Goal: Navigation & Orientation: Understand site structure

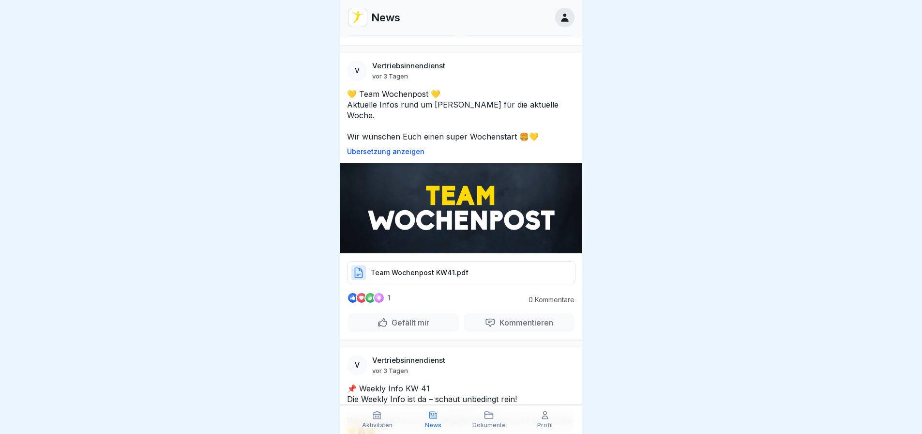
scroll to position [242, 0]
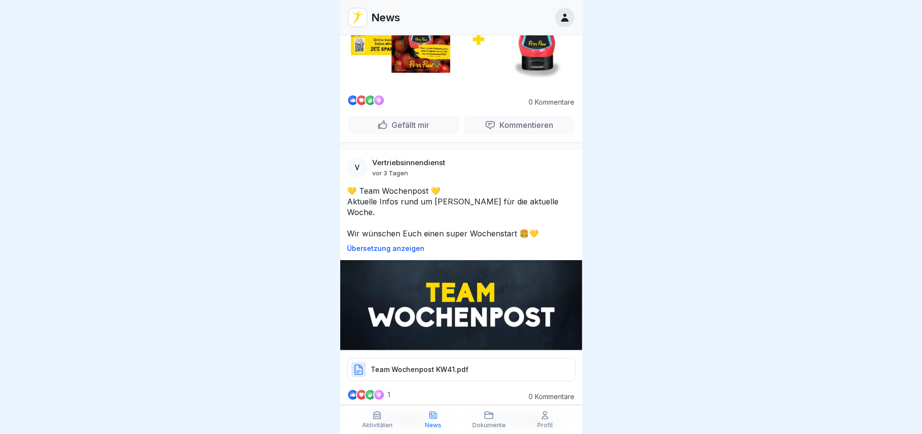
click at [428, 358] on div "Team Wochenpost KW41.pdf" at bounding box center [461, 369] width 228 height 23
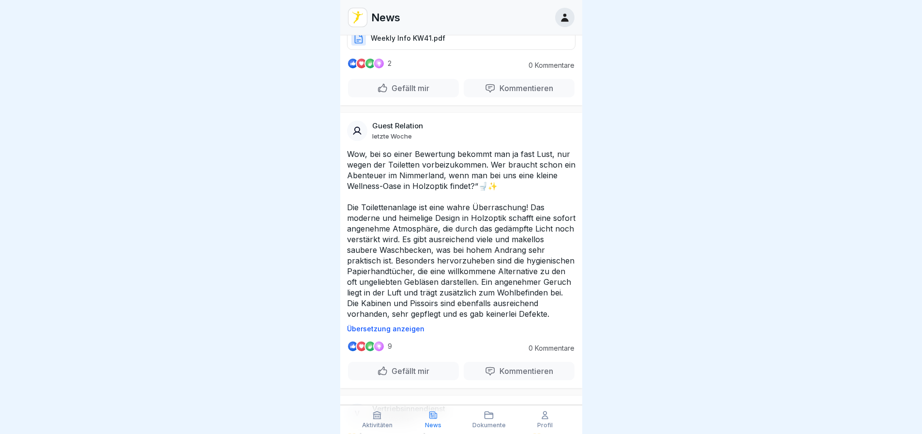
scroll to position [871, 0]
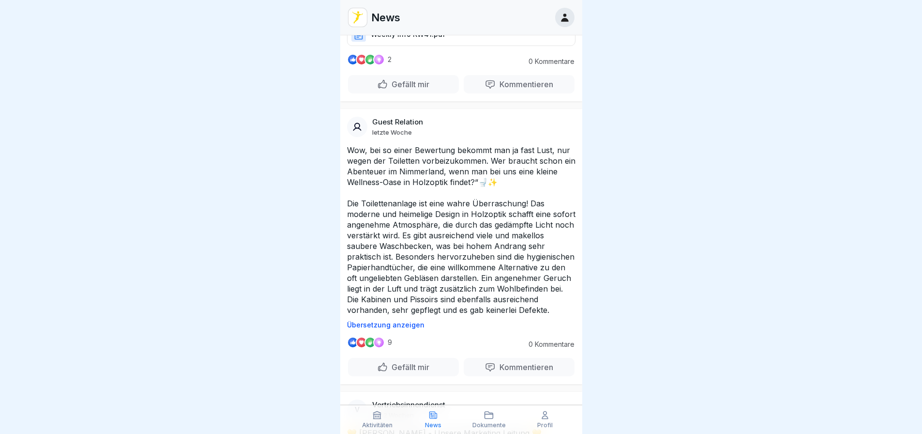
click at [388, 362] on p "Gefällt mir" at bounding box center [409, 367] width 42 height 10
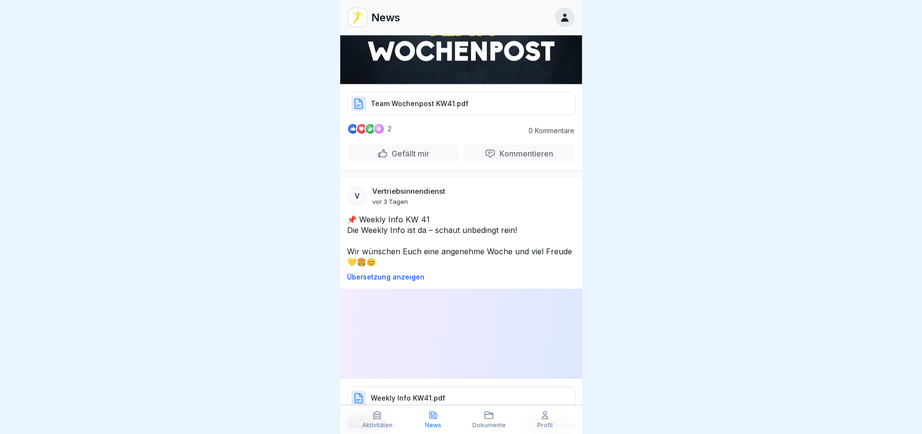
scroll to position [484, 0]
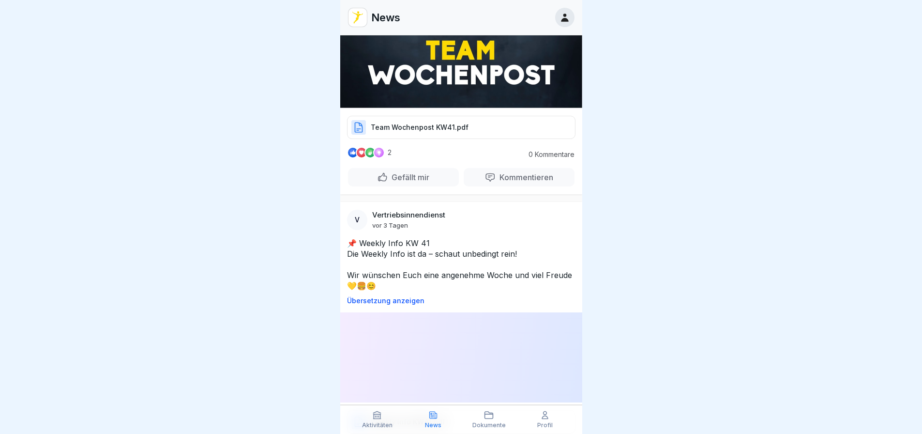
click at [414, 168] on div "Gefällt mir" at bounding box center [403, 177] width 111 height 18
click at [409, 417] on p "Weekly Info KW41.pdf" at bounding box center [408, 422] width 75 height 10
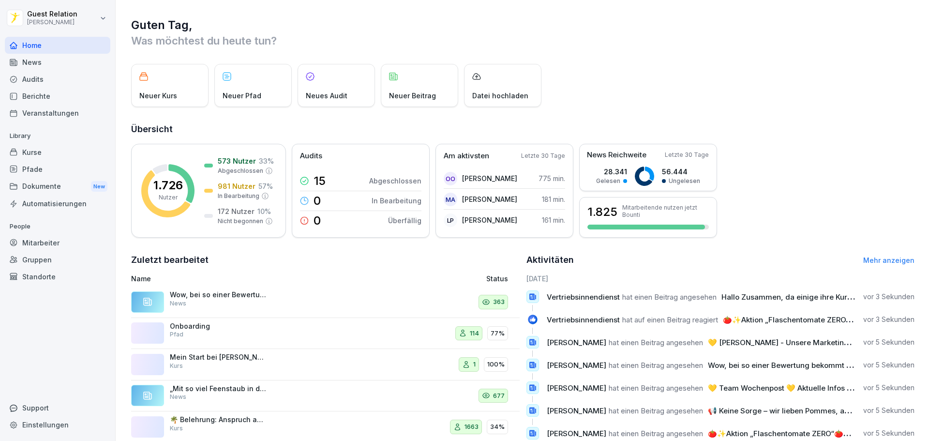
click at [396, 97] on p "Neuer Beitrag" at bounding box center [412, 96] width 47 height 10
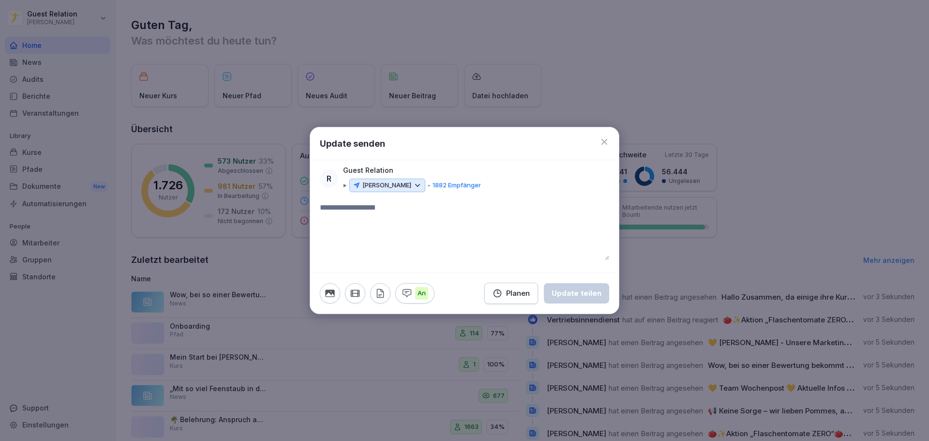
click at [597, 140] on div "Update senden" at bounding box center [464, 143] width 309 height 33
click at [601, 141] on icon at bounding box center [605, 142] width 10 height 10
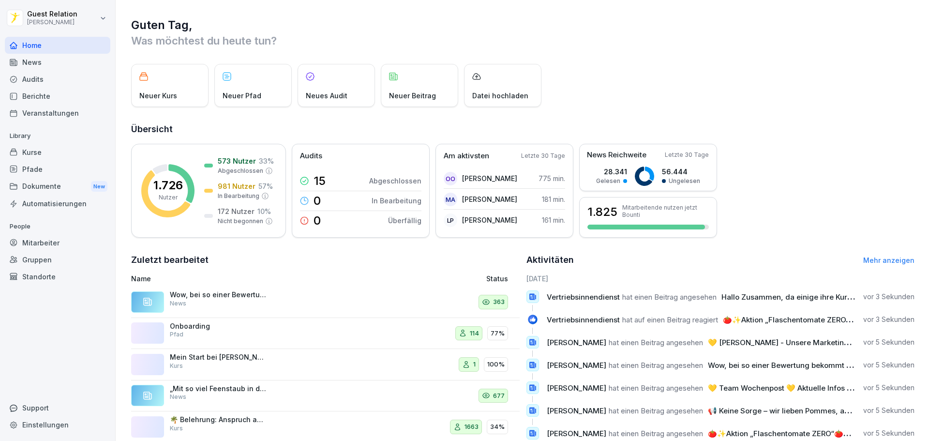
click at [681, 36] on p "Was möchtest du heute tun?" at bounding box center [523, 40] width 784 height 15
click at [416, 80] on div "Neuer Beitrag" at bounding box center [419, 85] width 77 height 43
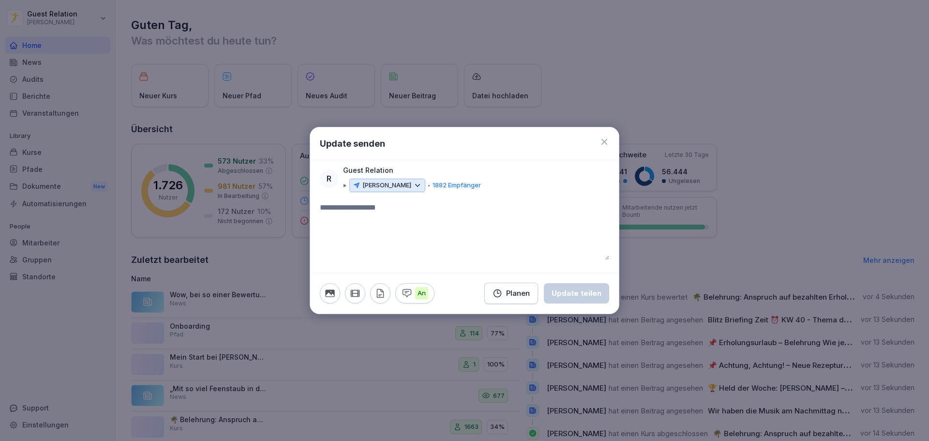
click at [600, 138] on div "Update senden" at bounding box center [464, 143] width 309 height 33
click at [605, 136] on div "Update senden" at bounding box center [464, 143] width 309 height 33
click at [607, 141] on icon at bounding box center [605, 142] width 10 height 10
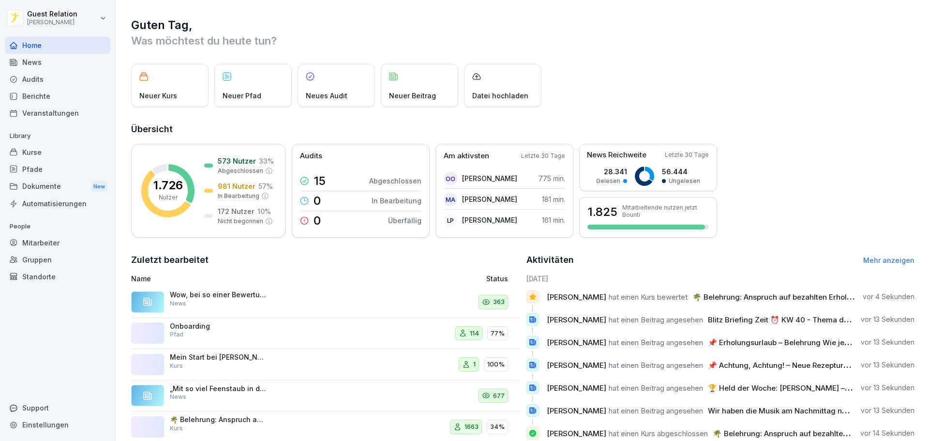
click at [613, 82] on div "Neuer Kurs Neuer Pfad Neues Audit Neuer Beitrag Datei hochladen" at bounding box center [523, 85] width 784 height 43
click at [101, 19] on html "Guest Relation [PERSON_NAME] Home News Audits Berichte Veranstaltungen Library …" at bounding box center [464, 220] width 929 height 441
click at [33, 108] on html "Guest Relation [PERSON_NAME] Home News Audits Berichte Veranstaltungen Library …" at bounding box center [464, 220] width 929 height 441
click at [34, 119] on div "Veranstaltungen" at bounding box center [58, 113] width 106 height 17
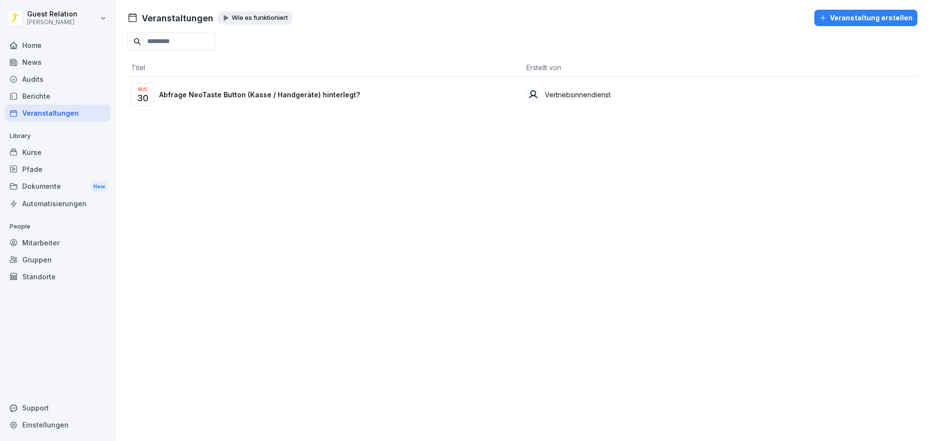
click at [37, 97] on div "Berichte" at bounding box center [58, 96] width 106 height 17
click at [37, 93] on div "Berichte" at bounding box center [58, 96] width 106 height 17
click at [51, 93] on div "Berichte" at bounding box center [58, 96] width 106 height 17
click at [52, 68] on div "News" at bounding box center [58, 62] width 106 height 17
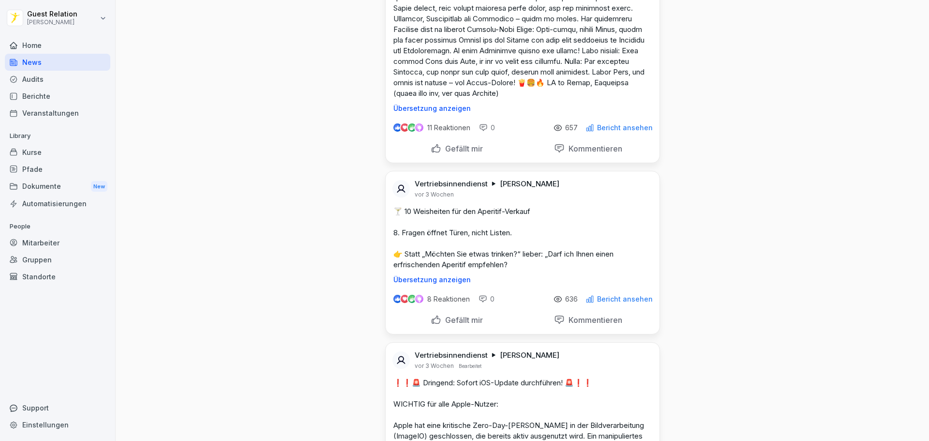
scroll to position [16300, 0]
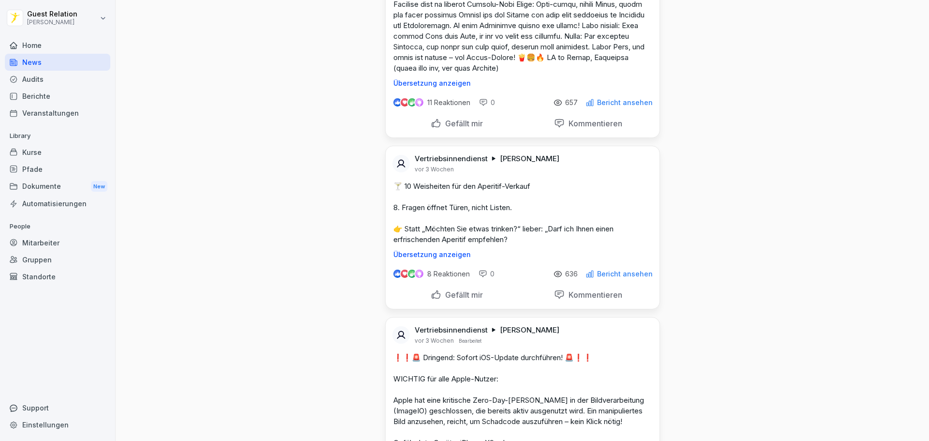
click at [41, 52] on div "Home" at bounding box center [58, 45] width 106 height 17
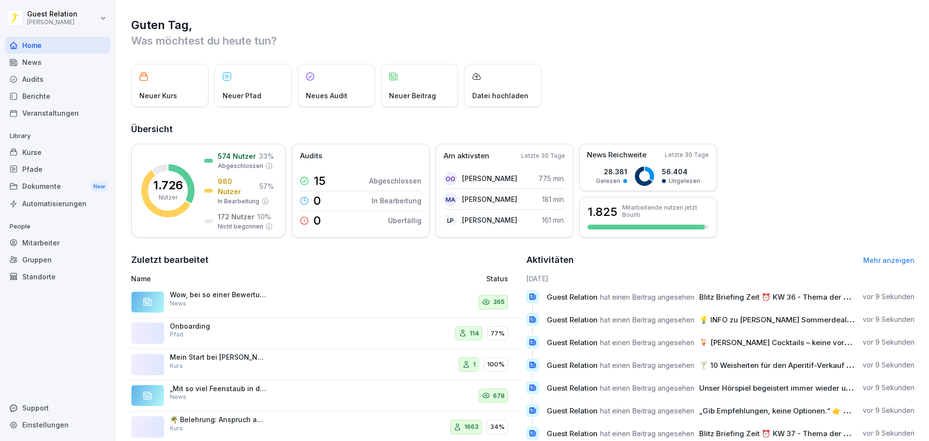
click at [166, 25] on h1 "Guten Tag," at bounding box center [523, 24] width 784 height 15
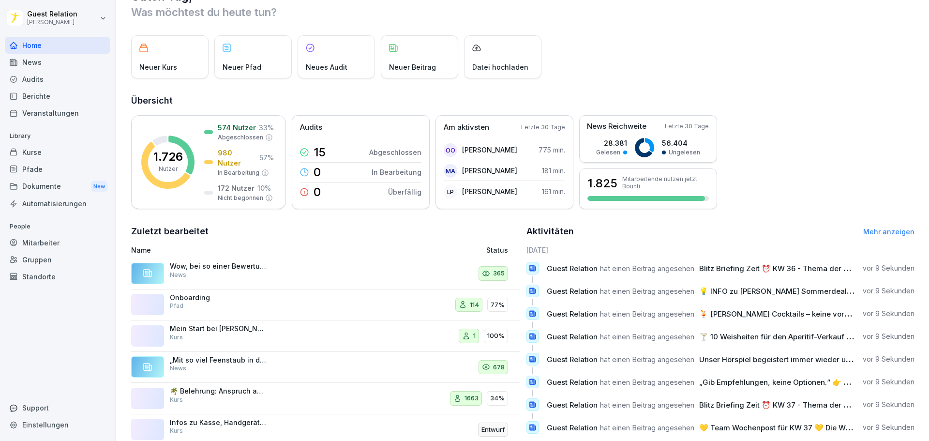
scroll to position [58, 0]
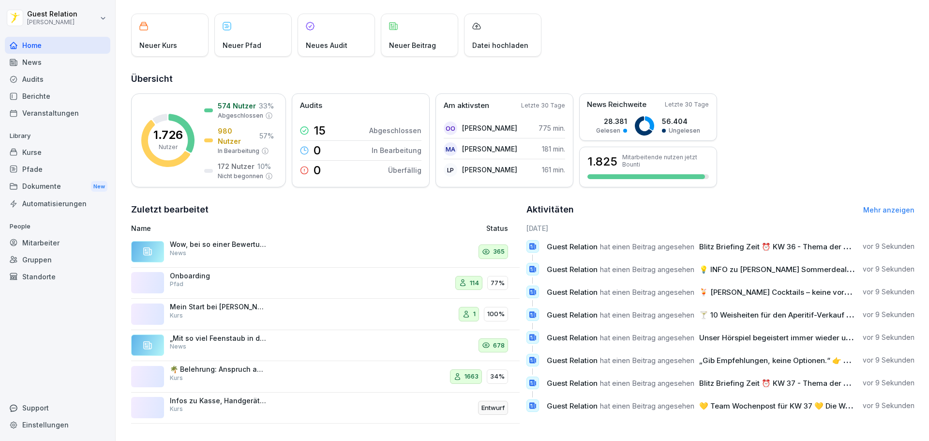
click at [872, 208] on div "Aktivitäten Mehr anzeigen" at bounding box center [721, 210] width 389 height 14
click at [883, 206] on link "Mehr anzeigen" at bounding box center [888, 210] width 51 height 8
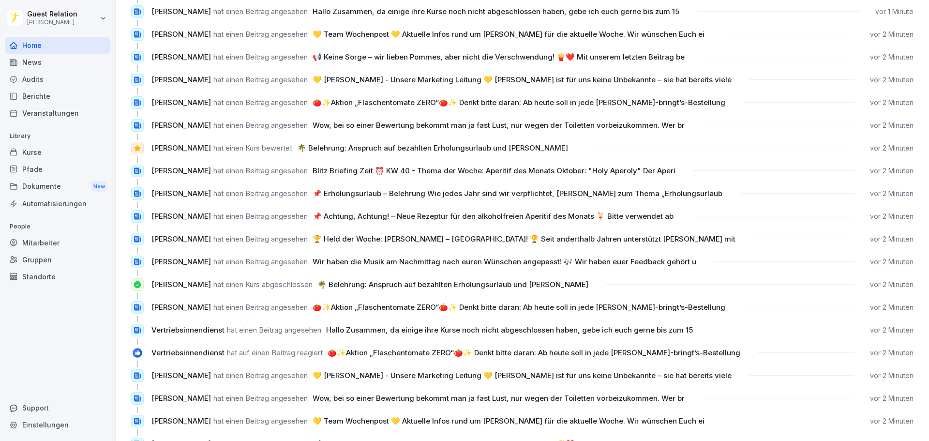
scroll to position [789, 0]
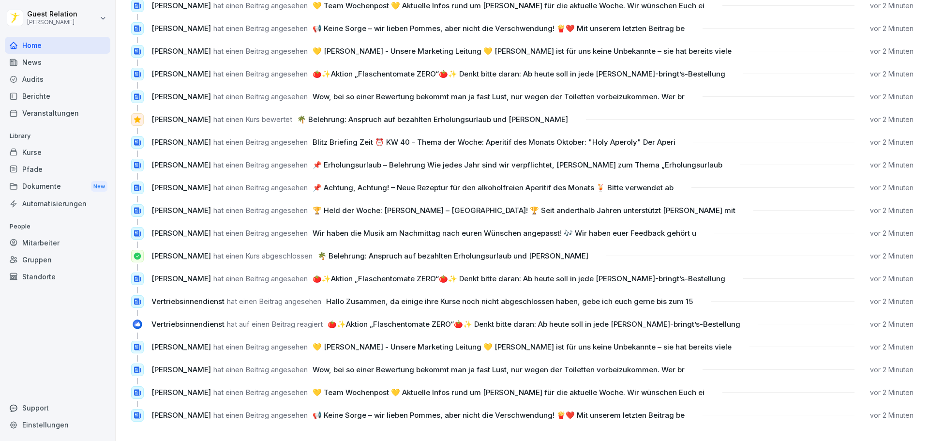
click at [38, 278] on div "Standorte" at bounding box center [58, 276] width 106 height 17
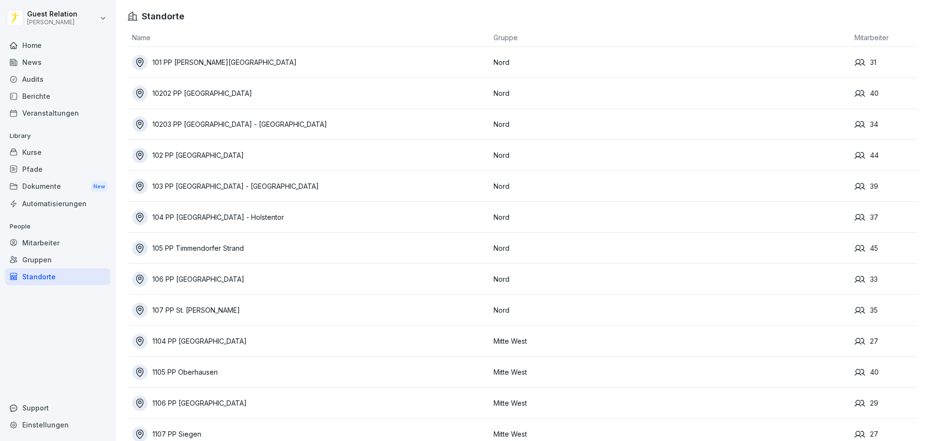
click at [40, 260] on div "Gruppen" at bounding box center [58, 259] width 106 height 17
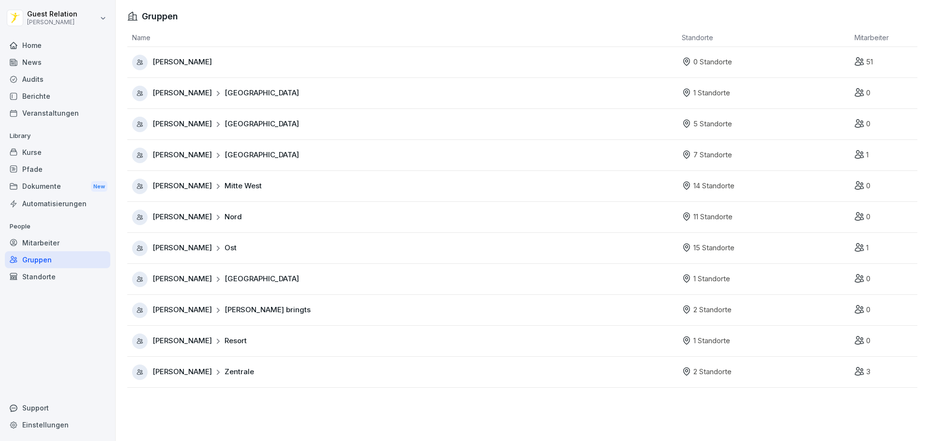
click at [50, 244] on div "Mitarbeiter" at bounding box center [58, 242] width 106 height 17
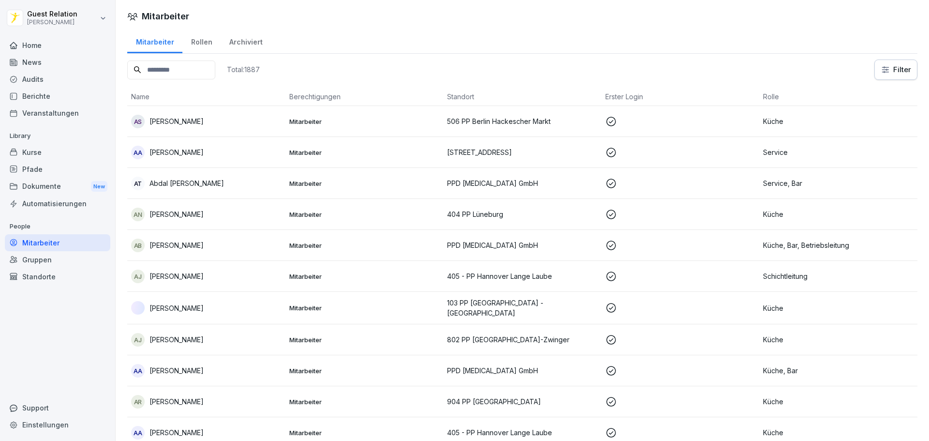
click at [46, 199] on div "Automatisierungen" at bounding box center [58, 203] width 106 height 17
click at [49, 187] on div "Dokumente New" at bounding box center [58, 187] width 106 height 18
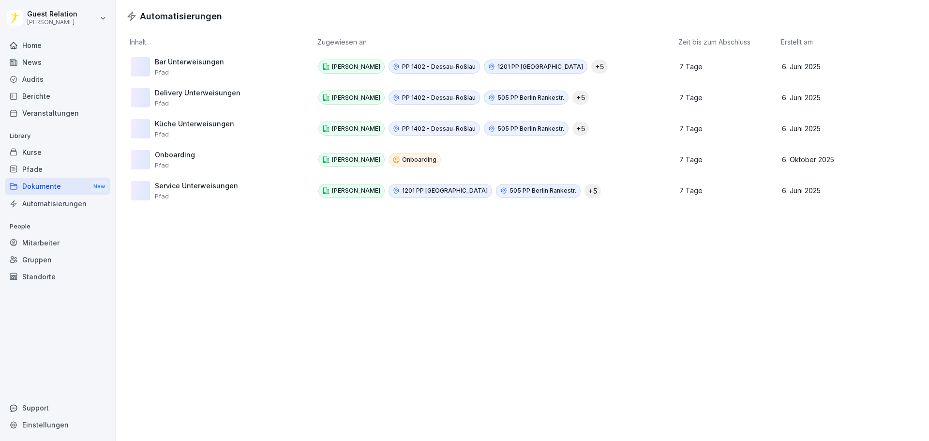
click at [315, 297] on div "Automatisierungen Inhalt Zugewiesen an Zeit bis zum Abschluss Erstellt am Bar U…" at bounding box center [523, 220] width 814 height 441
click at [81, 165] on div "Pfade" at bounding box center [58, 169] width 106 height 17
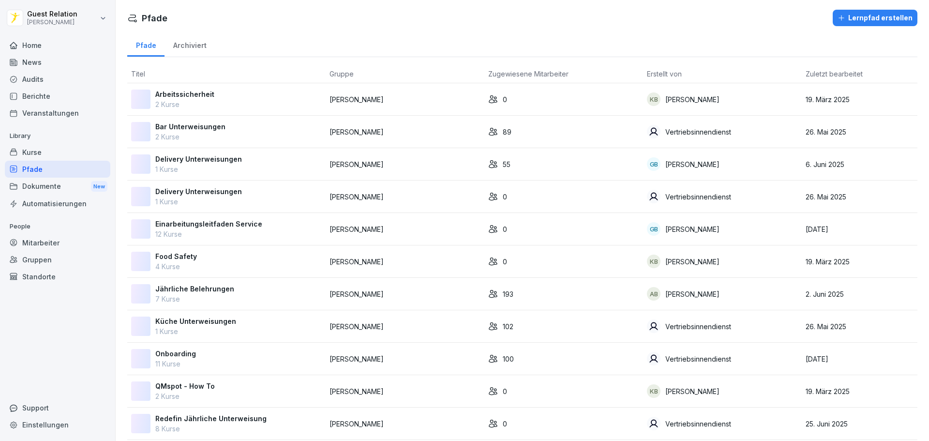
click at [58, 158] on div "Kurse" at bounding box center [58, 152] width 106 height 17
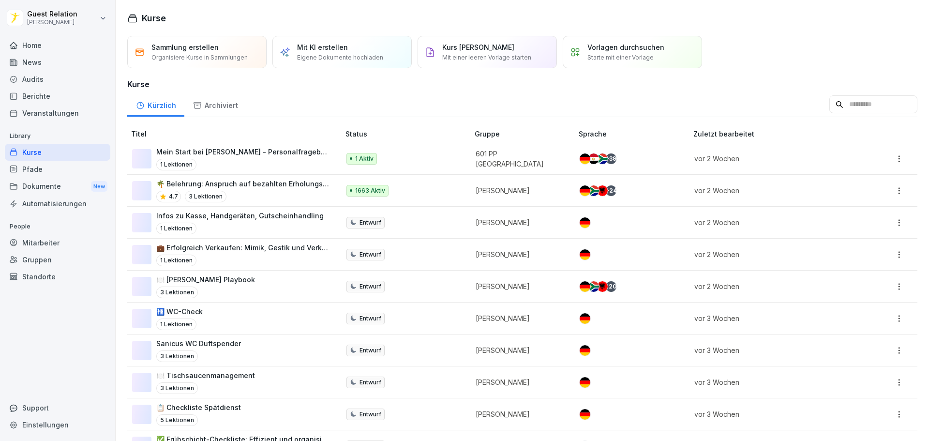
click at [58, 155] on div "Kurse" at bounding box center [58, 152] width 106 height 17
click at [78, 111] on div "Veranstaltungen" at bounding box center [58, 113] width 106 height 17
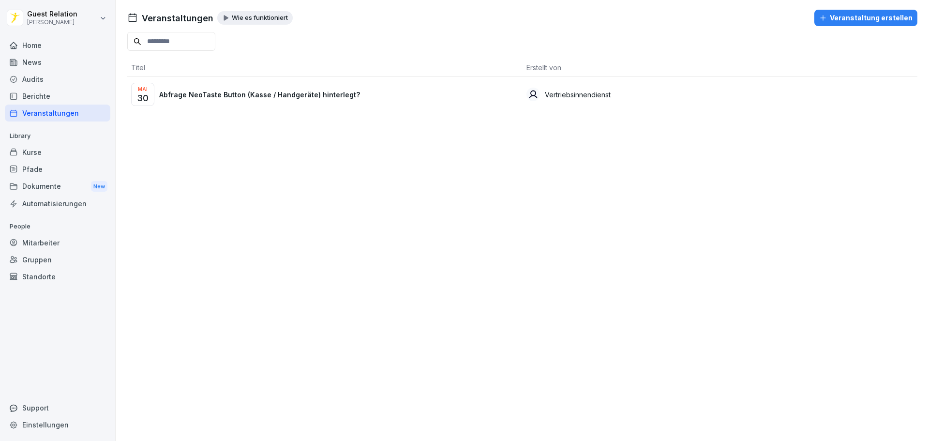
click at [61, 90] on div "Berichte" at bounding box center [58, 96] width 106 height 17
click at [36, 96] on div "Berichte" at bounding box center [58, 96] width 106 height 17
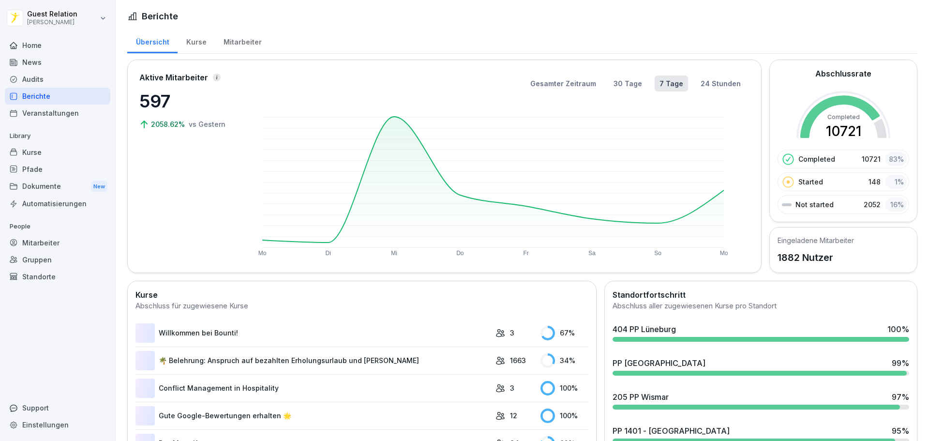
click at [52, 70] on div "News" at bounding box center [58, 62] width 106 height 17
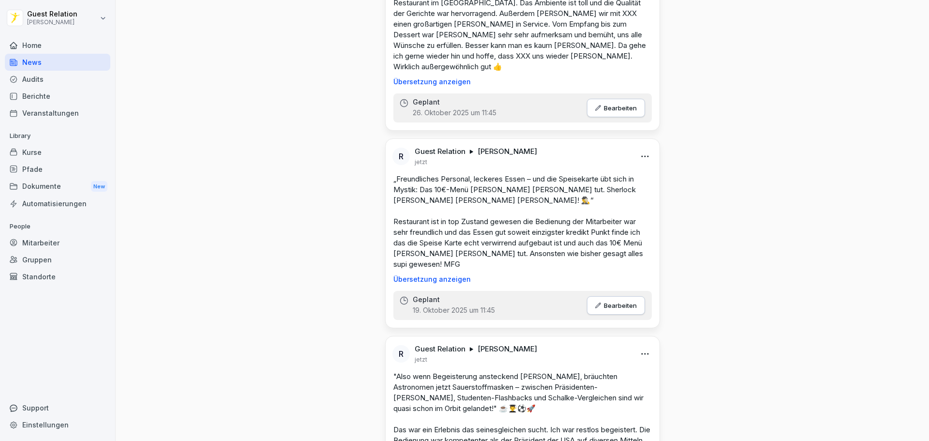
scroll to position [145, 0]
